Goal: Information Seeking & Learning: Find specific fact

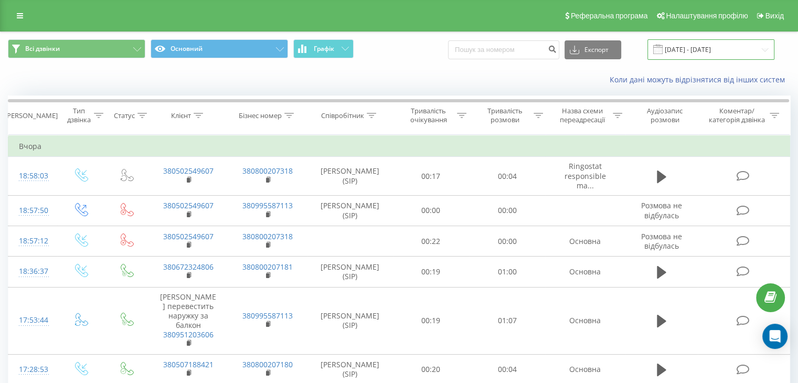
click at [701, 47] on input "22.09.2025 - 22.09.2025" at bounding box center [711, 49] width 127 height 20
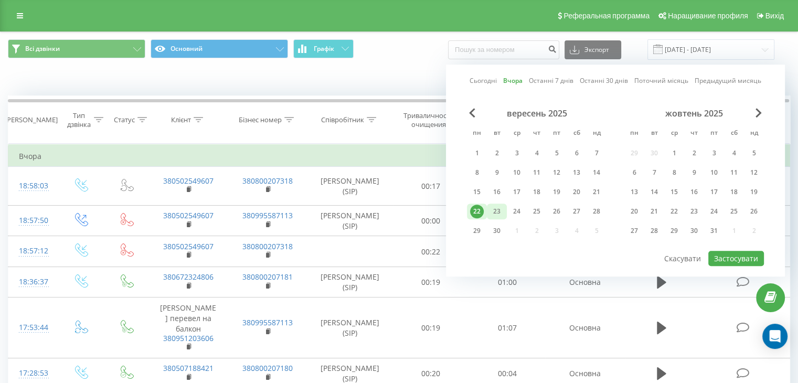
click at [499, 213] on font "23" at bounding box center [496, 211] width 7 height 9
click at [724, 254] on font "Застосувати" at bounding box center [736, 259] width 44 height 10
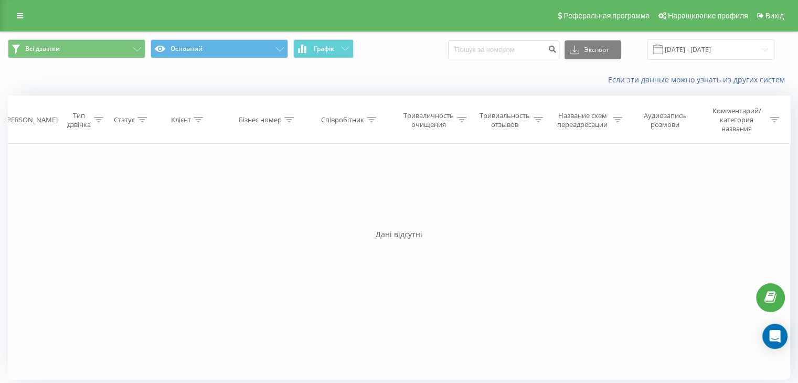
click at [663, 51] on span at bounding box center [658, 49] width 9 height 9
click at [677, 49] on input "[DATE] - [DATE]" at bounding box center [711, 49] width 127 height 20
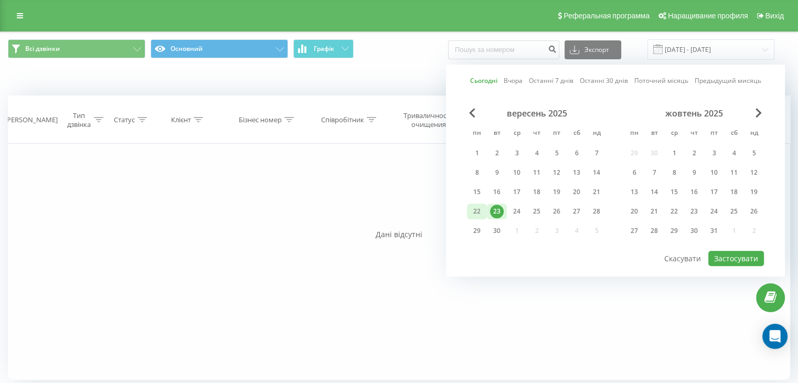
click at [475, 207] on font "22" at bounding box center [476, 211] width 7 height 9
click at [725, 255] on font "Застосувати" at bounding box center [736, 259] width 44 height 10
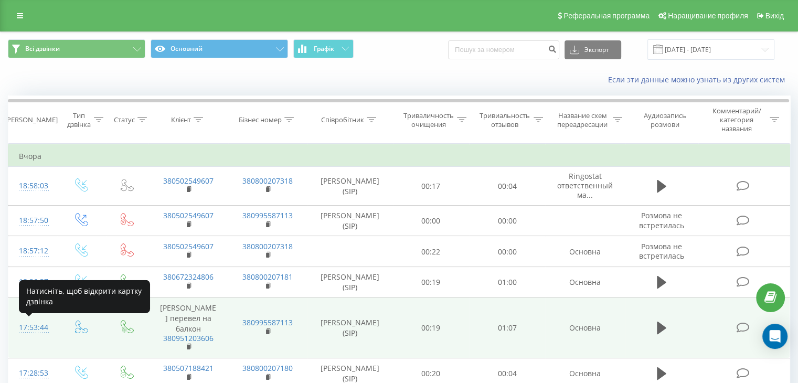
click at [39, 322] on div "17:53:44" at bounding box center [33, 328] width 28 height 20
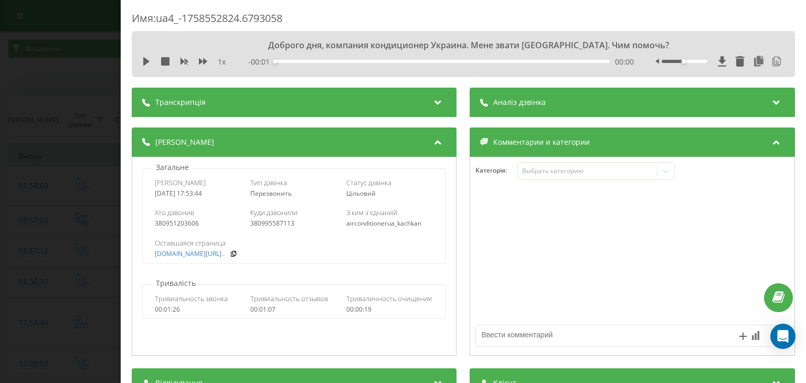
click at [514, 117] on div "Аналіз дзвінка" at bounding box center [632, 102] width 325 height 29
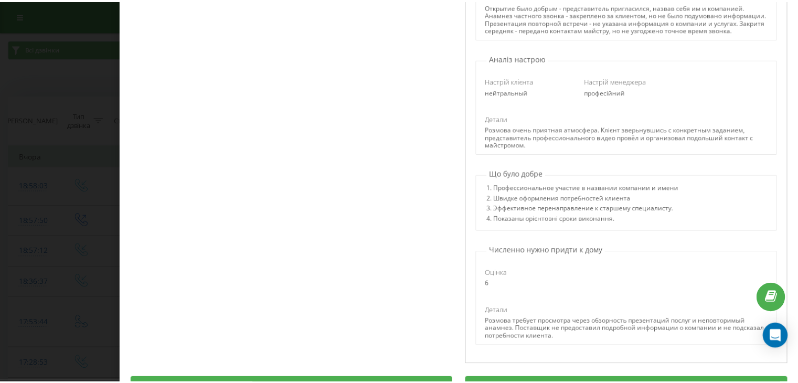
scroll to position [262, 0]
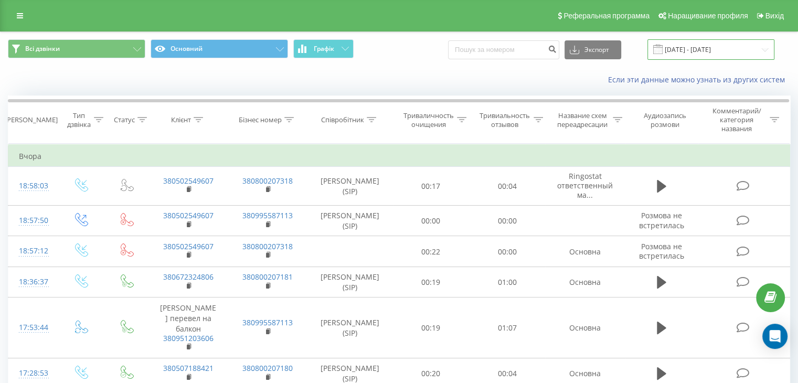
click at [696, 51] on input "22.09.2025 - 22.09.2025" at bounding box center [711, 49] width 127 height 20
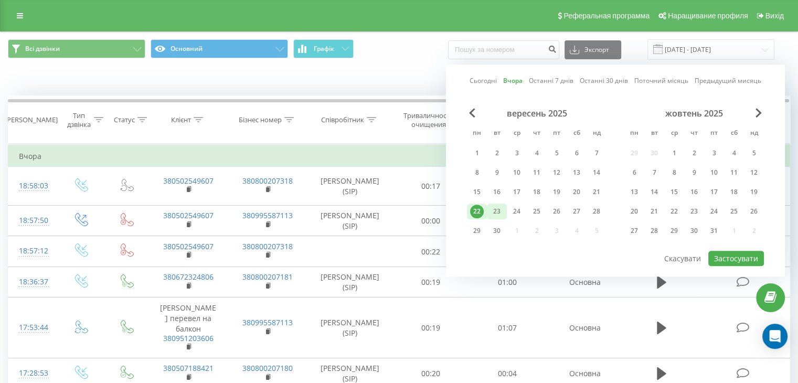
click at [500, 213] on font "23" at bounding box center [496, 211] width 7 height 9
click at [737, 259] on font "Застосувати" at bounding box center [736, 259] width 44 height 10
type input "[DATE] - [DATE]"
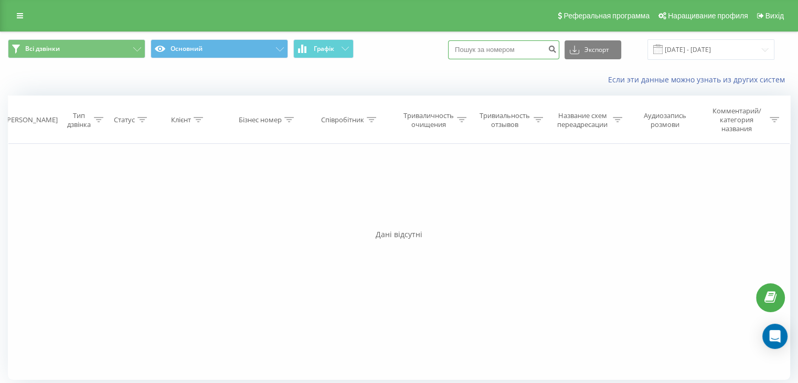
click at [481, 49] on input at bounding box center [503, 49] width 111 height 19
paste input "0 (93) 307-00-08"
type input "0 (93) 307-00-08"
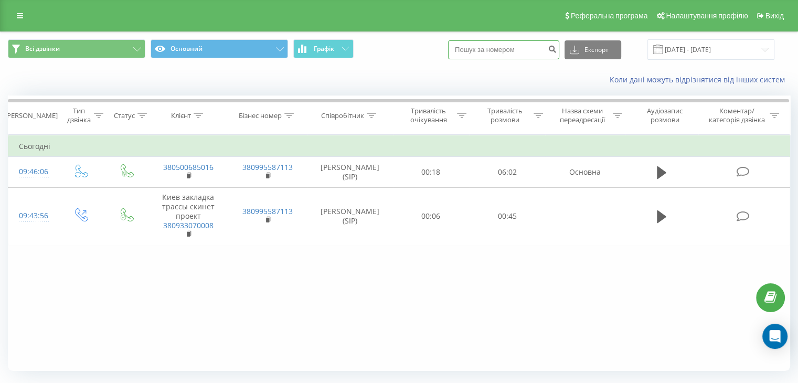
click at [483, 47] on input at bounding box center [503, 49] width 111 height 19
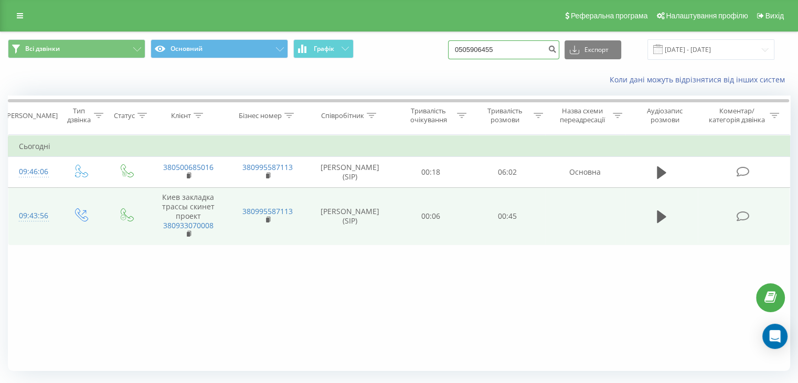
type input "0505906455"
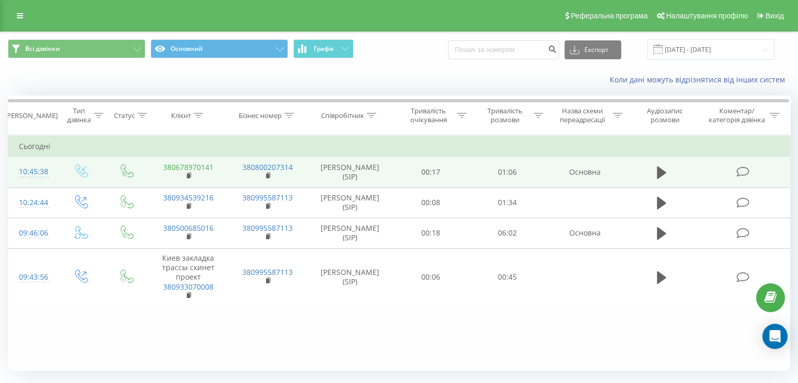
click at [195, 164] on link "380678970141" at bounding box center [188, 167] width 50 height 10
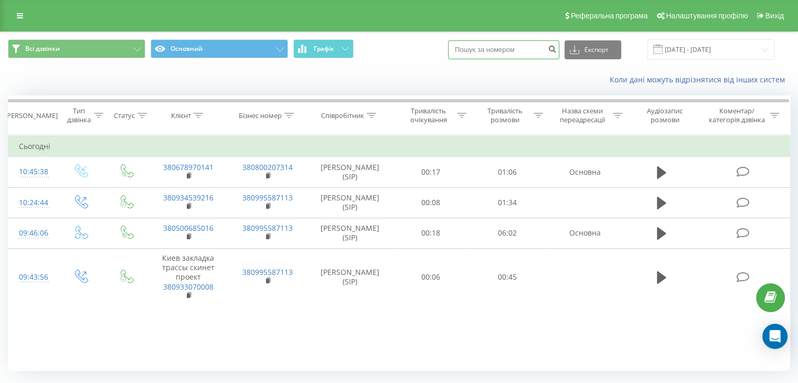
click at [489, 49] on input at bounding box center [503, 49] width 111 height 19
paste input "+380934539216"
drag, startPoint x: 465, startPoint y: 48, endPoint x: 447, endPoint y: 48, distance: 17.3
click at [447, 48] on div "Всі дзвінки Основний Графік +380934539216 Експорт .csv .xls .xlsx 23.09.2025 - …" at bounding box center [399, 49] width 783 height 20
type input "0934539216"
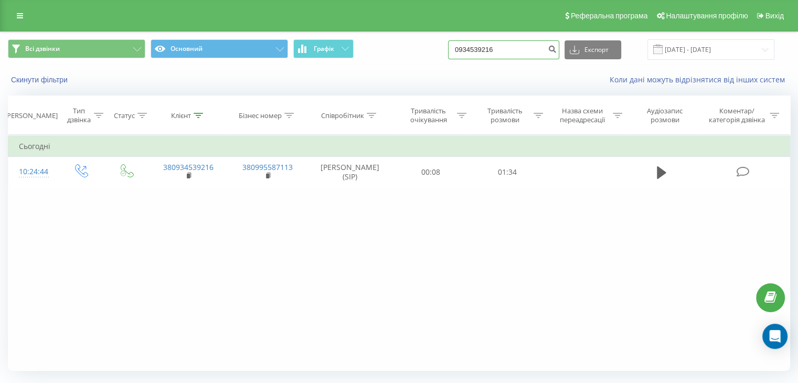
drag, startPoint x: 519, startPoint y: 49, endPoint x: 416, endPoint y: 47, distance: 102.9
click at [416, 47] on div "Всі дзвінки Основний Графік 0934539216 Експорт .csv .xls .xlsx 23.06.2025 - 23.…" at bounding box center [399, 49] width 783 height 20
type input "0505906455"
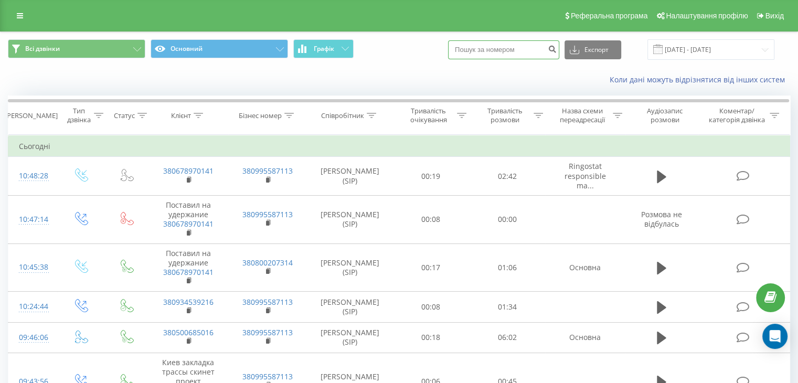
click at [533, 49] on input at bounding box center [503, 49] width 111 height 19
paste input "[PHONE_NUMBER]"
type input "[PHONE_NUMBER]"
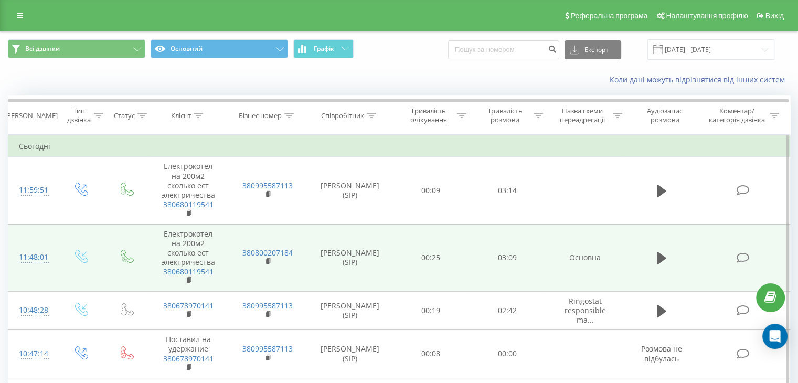
click at [37, 257] on div "11:48:01" at bounding box center [33, 257] width 28 height 20
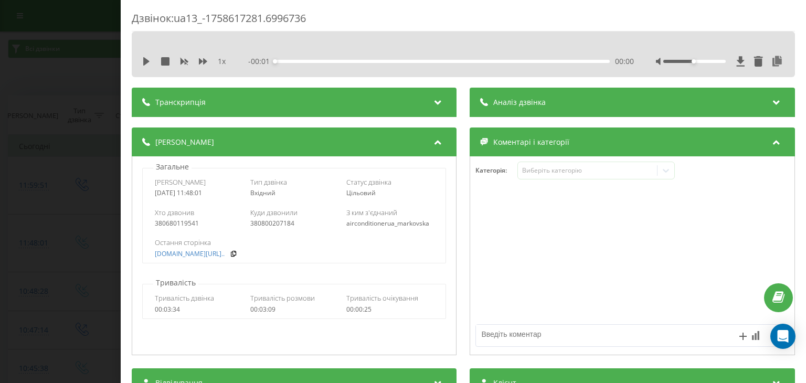
click at [528, 102] on span "Аналіз дзвінка" at bounding box center [520, 102] width 52 height 10
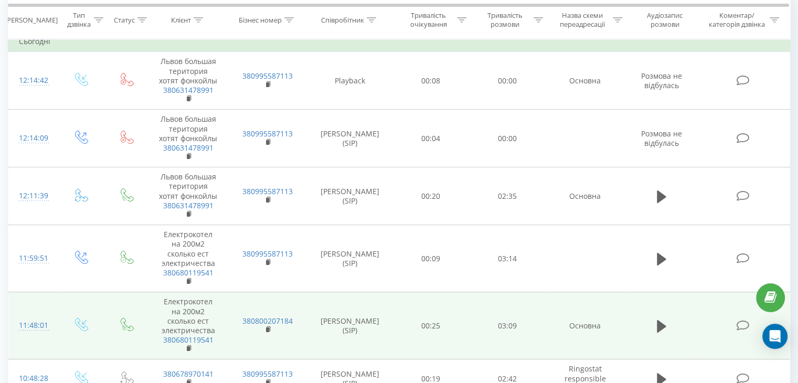
scroll to position [157, 0]
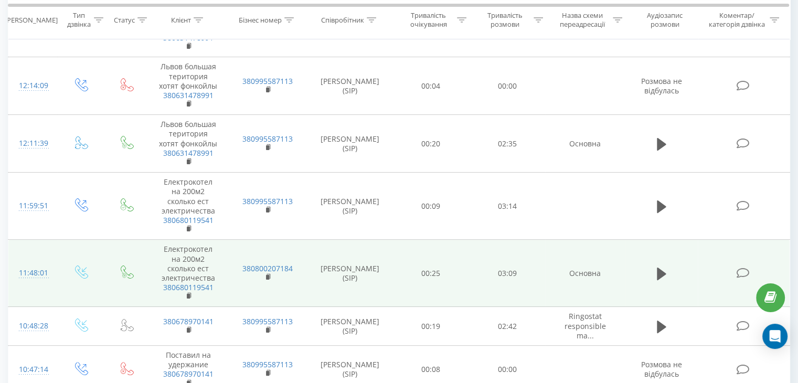
click at [39, 273] on div "11:48:01" at bounding box center [33, 273] width 28 height 20
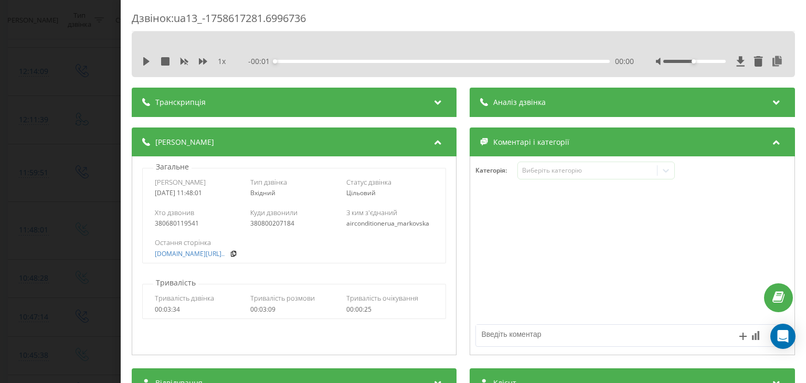
click at [583, 104] on div "Аналіз дзвінка" at bounding box center [632, 102] width 325 height 29
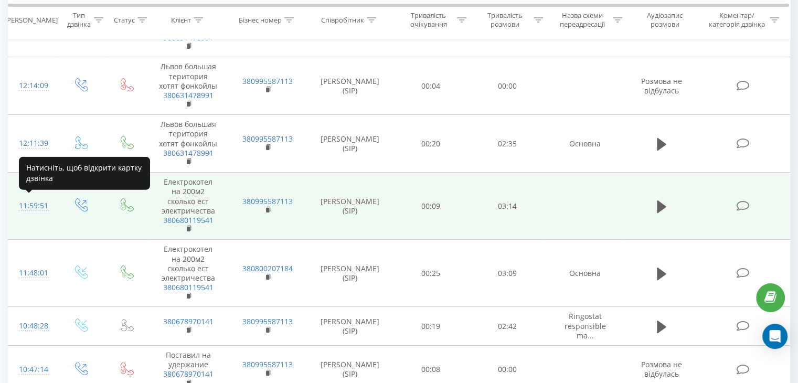
click at [26, 201] on div "11:59:51" at bounding box center [33, 206] width 28 height 20
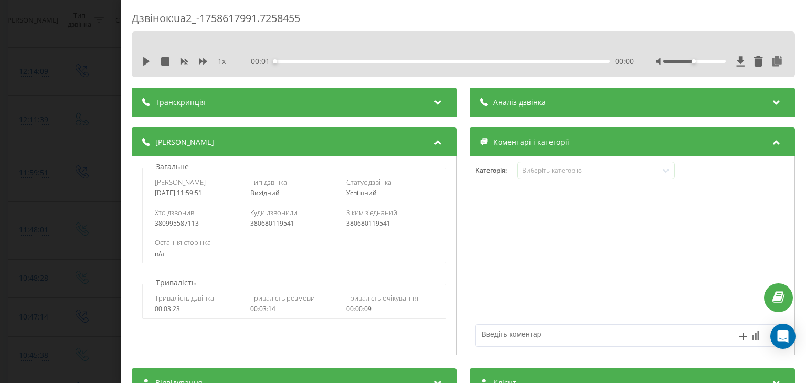
click at [561, 107] on div "Аналіз дзвінка" at bounding box center [632, 102] width 325 height 29
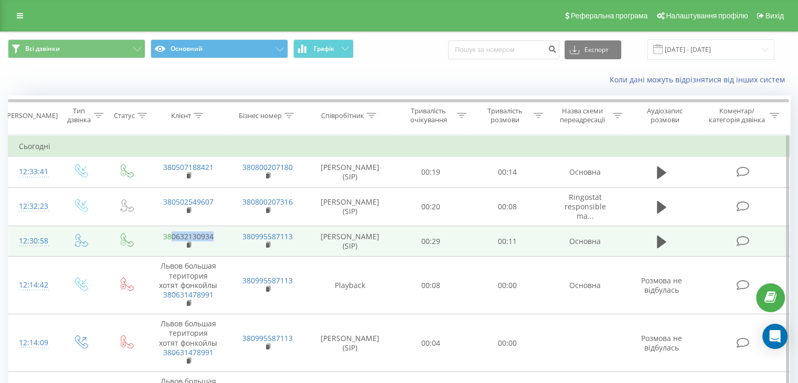
drag, startPoint x: 216, startPoint y: 235, endPoint x: 172, endPoint y: 233, distance: 44.7
click at [172, 233] on td "380632130934" at bounding box center [188, 241] width 79 height 30
copy link "0632130934"
click at [662, 242] on icon at bounding box center [661, 241] width 9 height 13
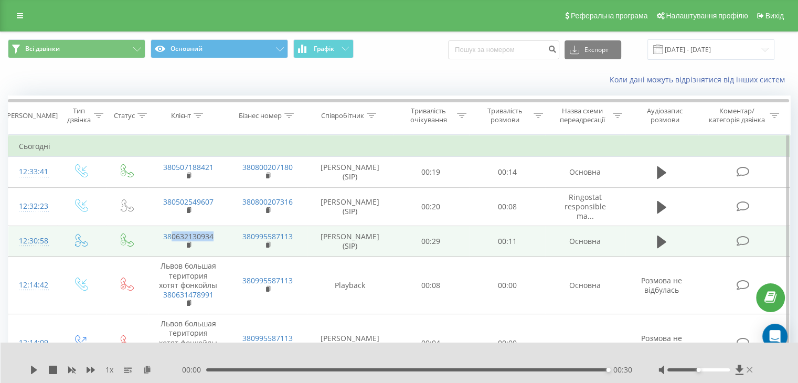
click at [750, 372] on icon at bounding box center [750, 370] width 6 height 8
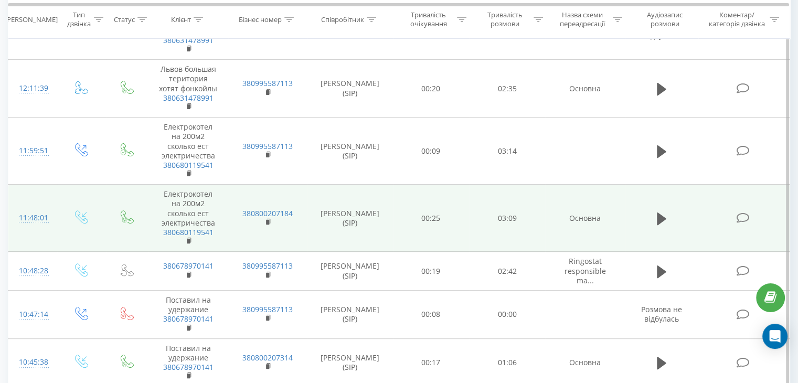
scroll to position [315, 0]
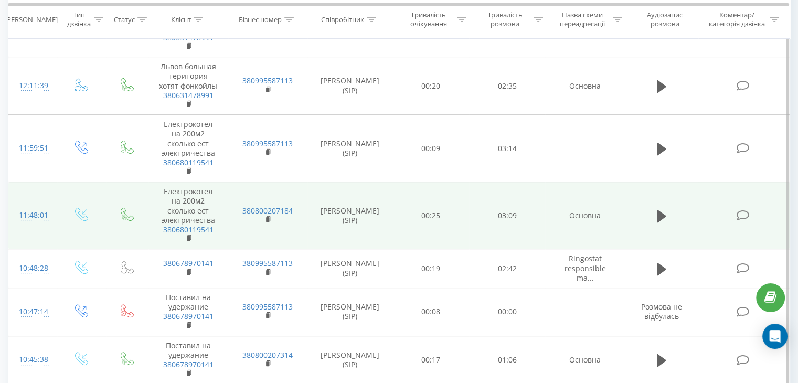
click at [34, 216] on div "11:48:01" at bounding box center [33, 215] width 28 height 20
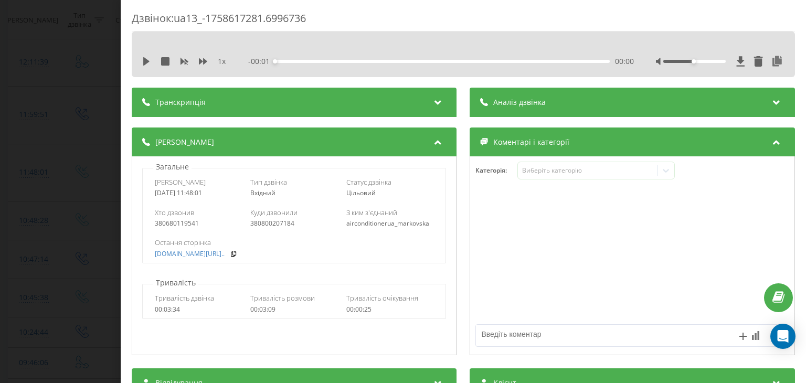
click at [541, 105] on div "Аналіз дзвінка" at bounding box center [632, 102] width 325 height 29
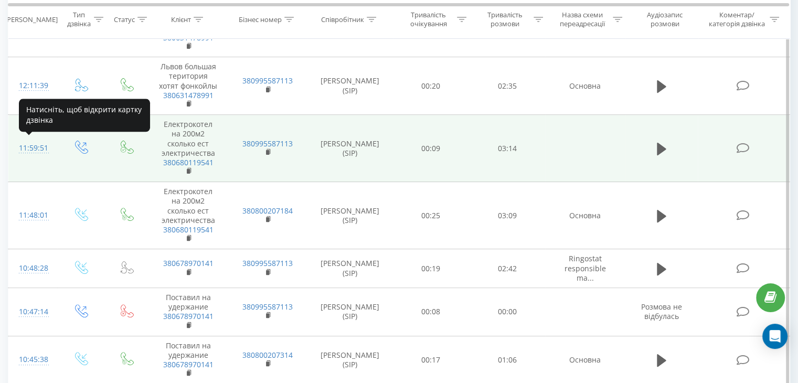
click at [38, 145] on div "11:59:51" at bounding box center [33, 148] width 28 height 20
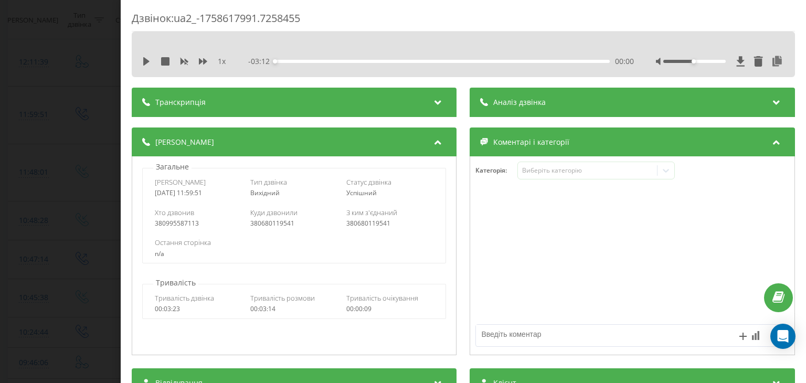
click at [538, 104] on span "Аналіз дзвінка" at bounding box center [520, 102] width 52 height 10
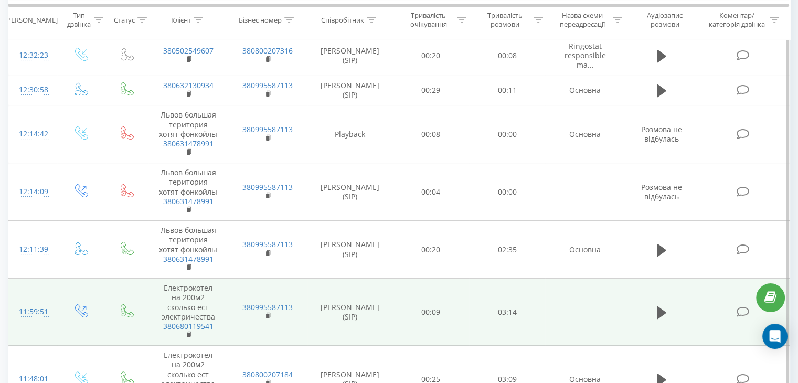
scroll to position [157, 0]
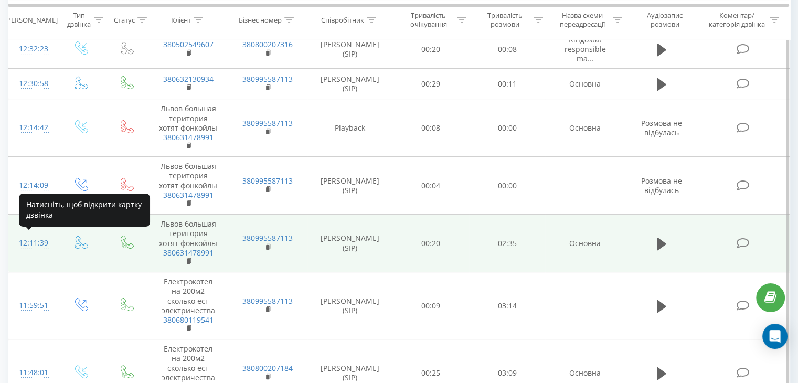
click at [31, 246] on div "12:11:39" at bounding box center [33, 243] width 28 height 20
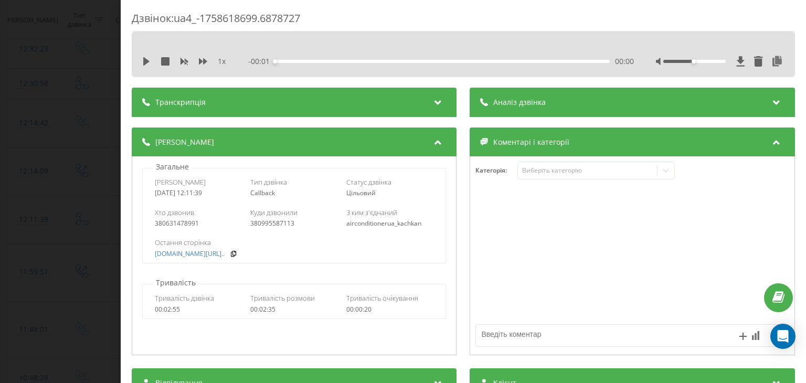
click at [519, 100] on span "Аналіз дзвінка" at bounding box center [520, 102] width 52 height 10
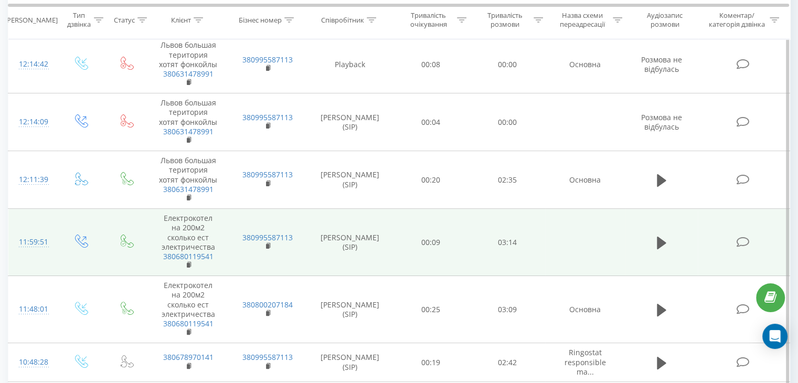
scroll to position [262, 0]
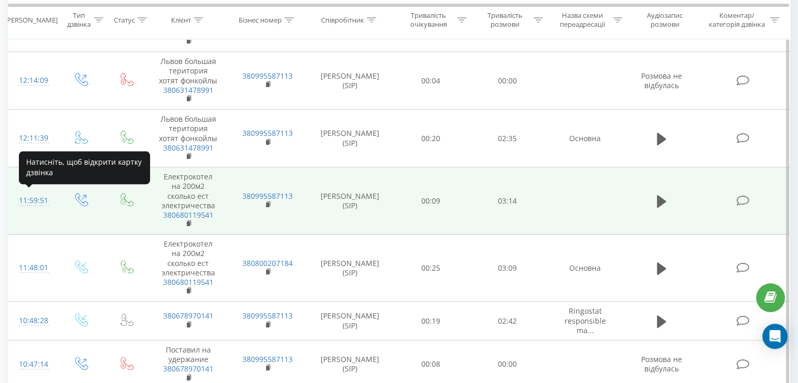
click at [33, 198] on div "11:59:51" at bounding box center [33, 201] width 28 height 20
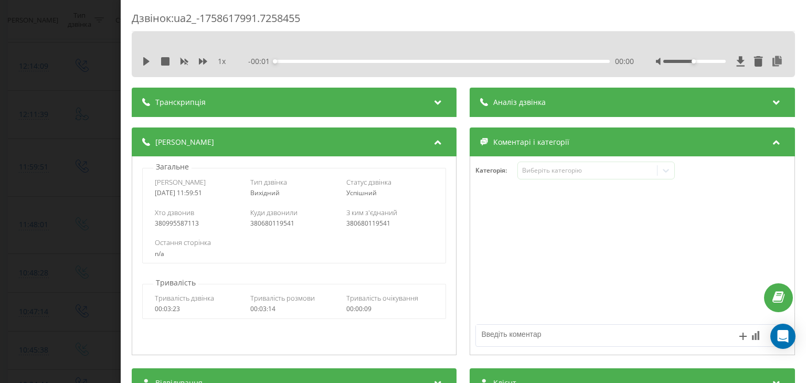
click at [559, 103] on div "Аналіз дзвінка" at bounding box center [632, 102] width 325 height 29
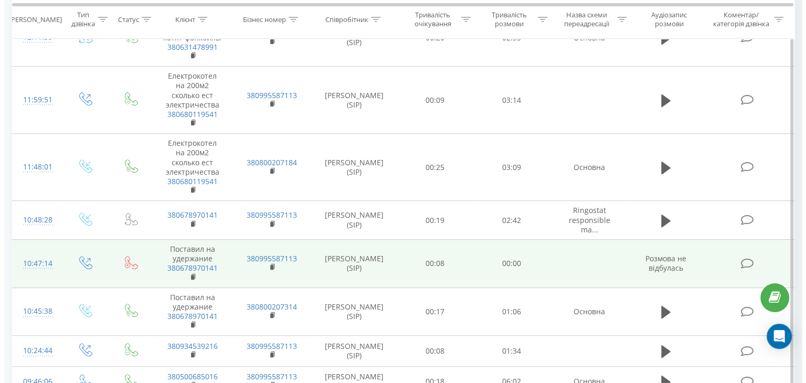
scroll to position [367, 0]
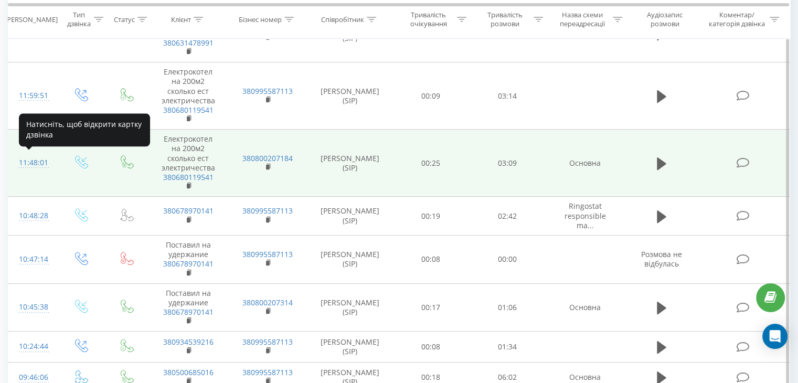
click at [22, 159] on div "11:48:01" at bounding box center [33, 163] width 28 height 20
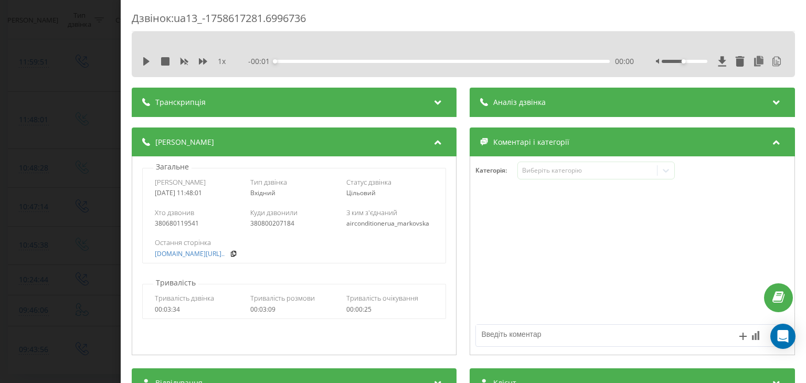
click at [535, 102] on span "Аналіз дзвінка" at bounding box center [520, 102] width 52 height 10
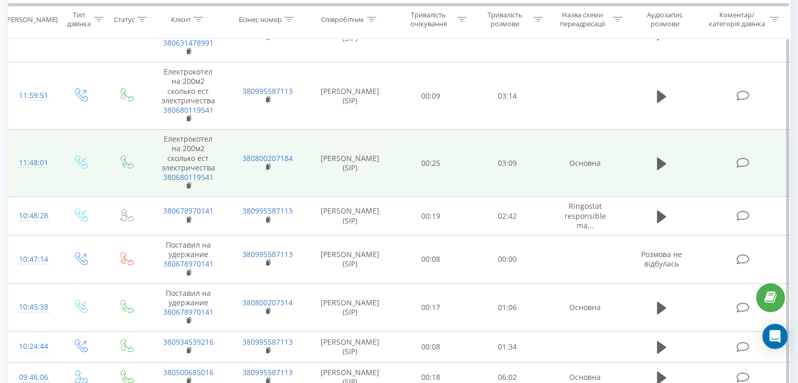
click at [33, 159] on div "11:48:01" at bounding box center [33, 163] width 28 height 20
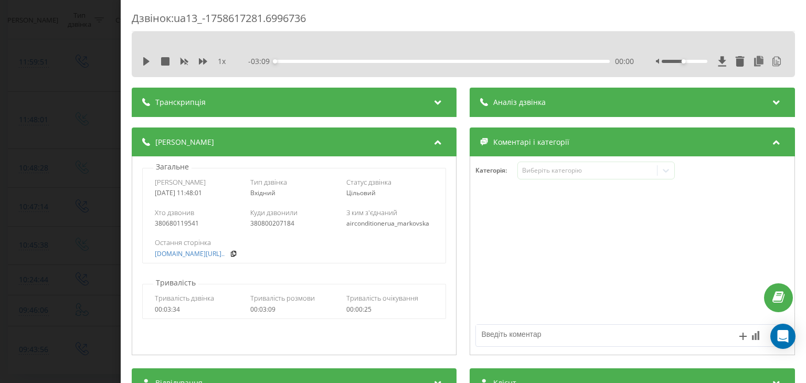
click at [587, 103] on div "Аналіз дзвінка" at bounding box center [632, 102] width 325 height 29
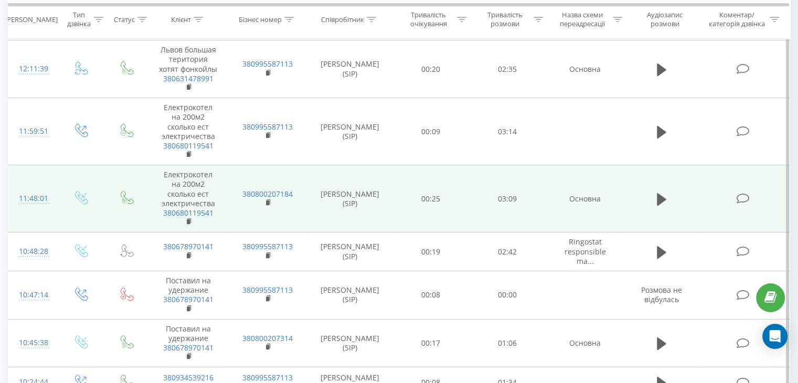
scroll to position [315, 0]
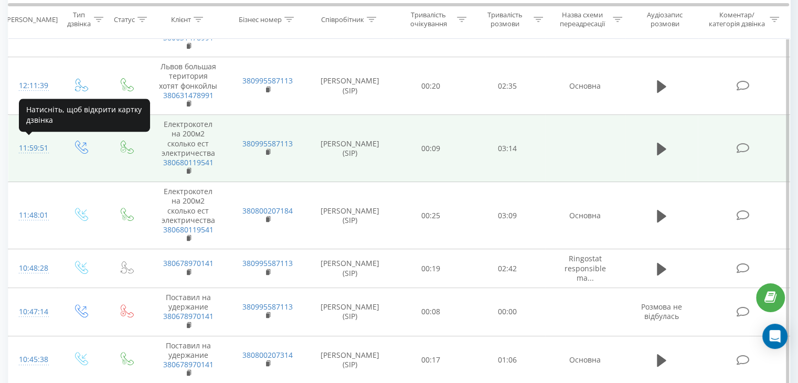
click at [38, 144] on div "11:59:51" at bounding box center [33, 148] width 28 height 20
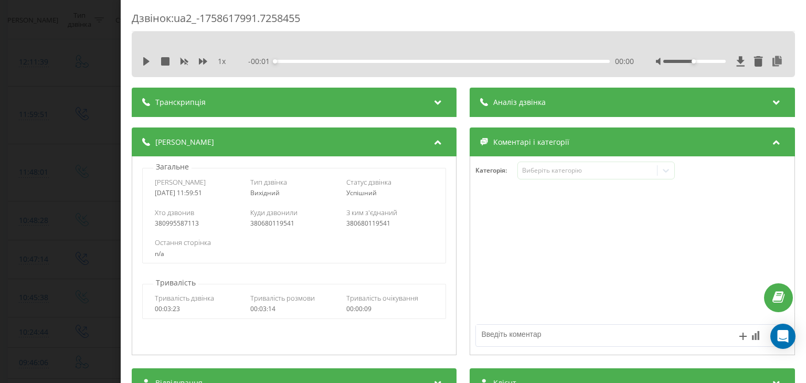
click at [508, 108] on div "Аналіз дзвінка" at bounding box center [632, 102] width 325 height 29
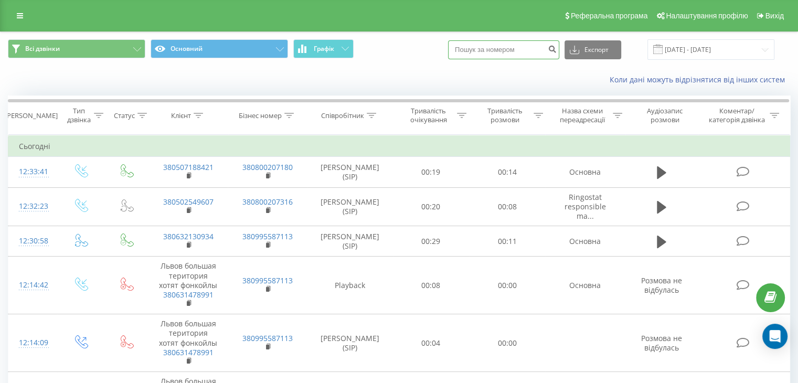
click at [496, 51] on input at bounding box center [503, 49] width 111 height 19
paste input "0631478991"
type input "0631478991"
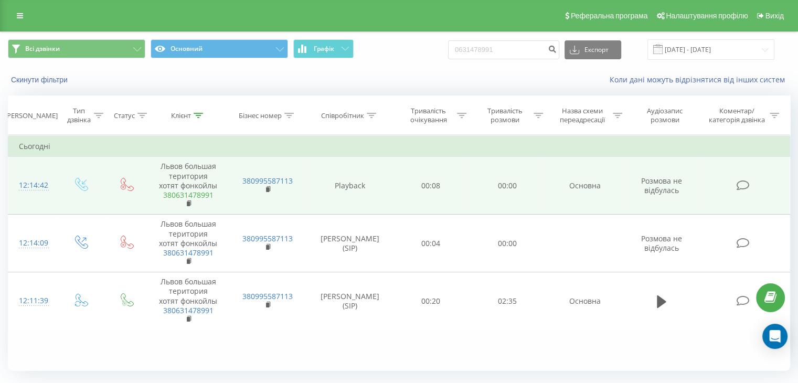
click at [201, 194] on link "380631478991" at bounding box center [188, 195] width 50 height 10
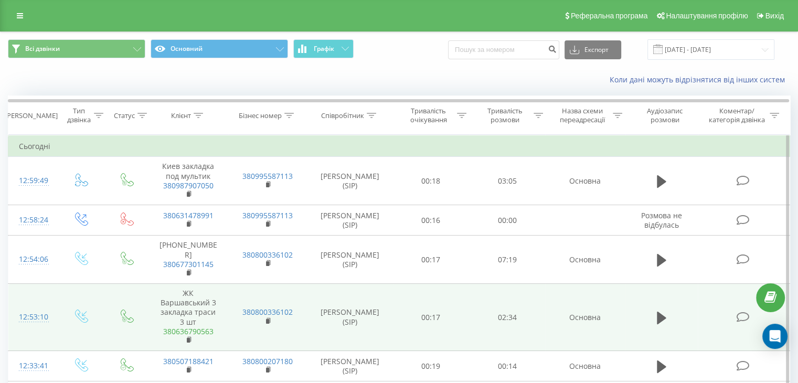
click at [186, 326] on link "380636790563" at bounding box center [188, 331] width 50 height 10
drag, startPoint x: 196, startPoint y: 310, endPoint x: 149, endPoint y: 283, distance: 53.8
click at [149, 284] on td "ЖК Варшавський 3закладка траси 3 шт 380636790563" at bounding box center [188, 317] width 79 height 67
copy td "ЖК Варшавський 3закладка траси 3 шт"
